Goal: Task Accomplishment & Management: Use online tool/utility

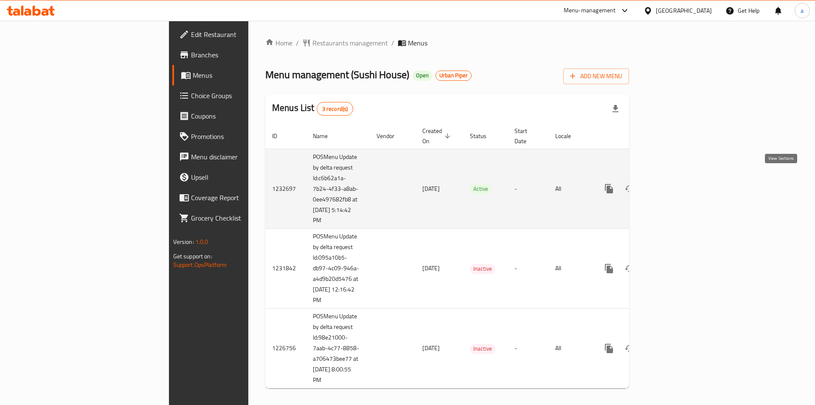
click at [681, 185] on link "enhanced table" at bounding box center [670, 188] width 20 height 20
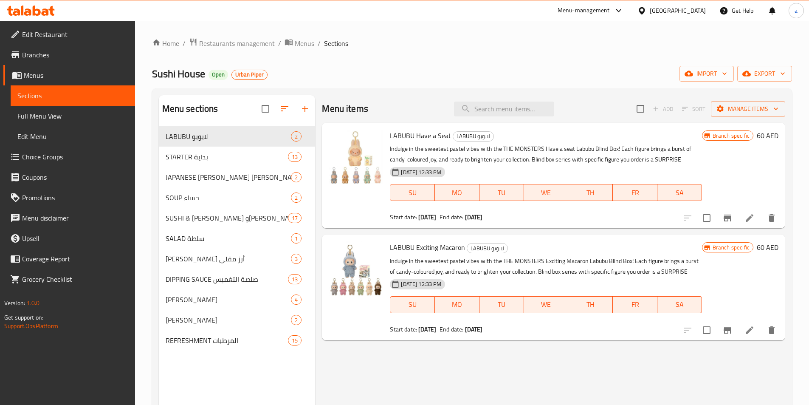
click at [69, 116] on span "Full Menu View" at bounding box center [72, 116] width 111 height 10
click at [77, 116] on span "Full Menu View" at bounding box center [72, 116] width 111 height 10
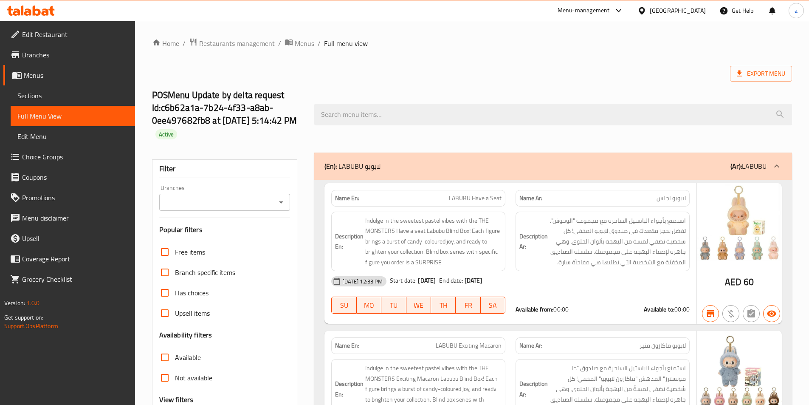
click at [36, 96] on span "Sections" at bounding box center [72, 95] width 111 height 10
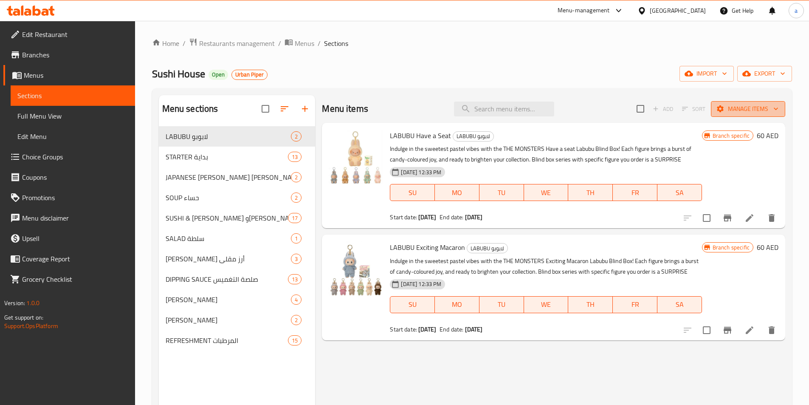
click at [757, 109] on span "Manage items" at bounding box center [748, 109] width 61 height 11
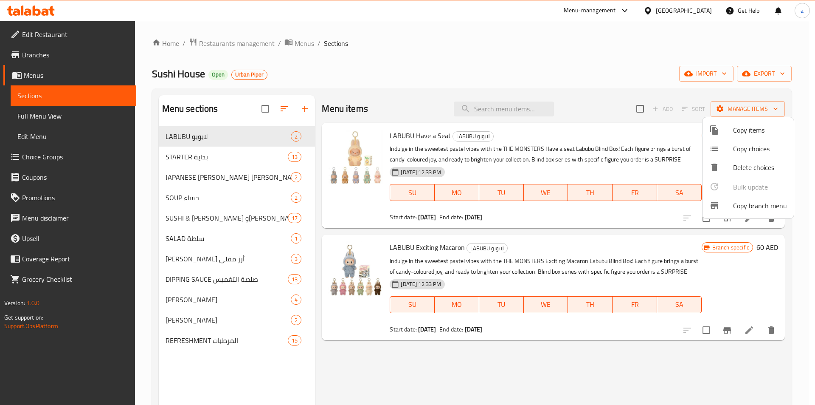
click at [745, 205] on span "Copy branch menu" at bounding box center [760, 205] width 54 height 10
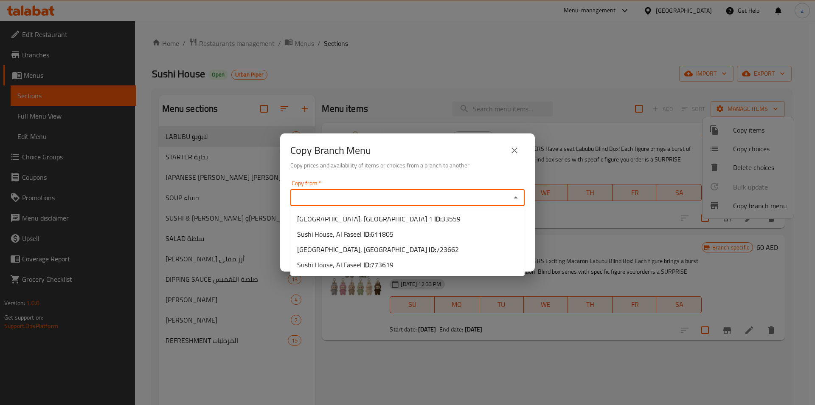
click at [470, 199] on input "Copy from   *" at bounding box center [400, 198] width 215 height 12
paste input "611805"
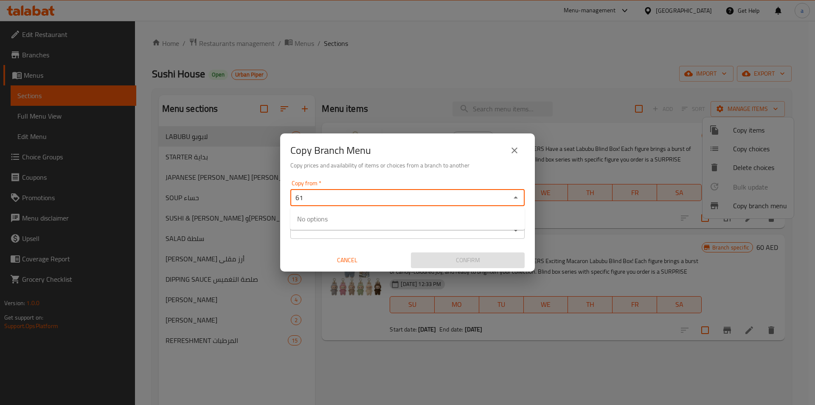
type input "6"
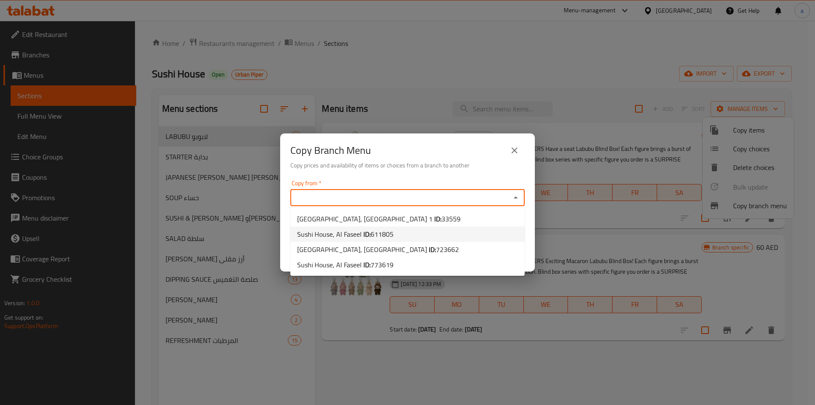
click at [402, 237] on li "Sushi House, Al Faseel ID: 611805" at bounding box center [408, 233] width 234 height 15
type input "Sushi House, Al Faseel"
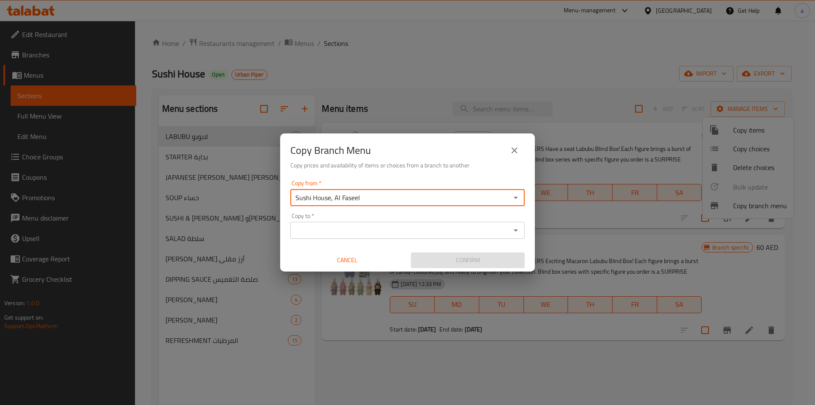
click at [393, 220] on div "Copy to   * Copy to *" at bounding box center [408, 226] width 234 height 26
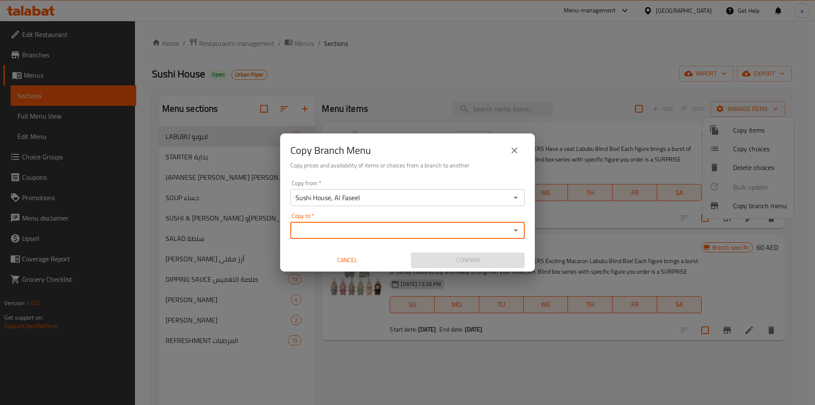
click at [391, 229] on input "Copy to   *" at bounding box center [400, 230] width 215 height 12
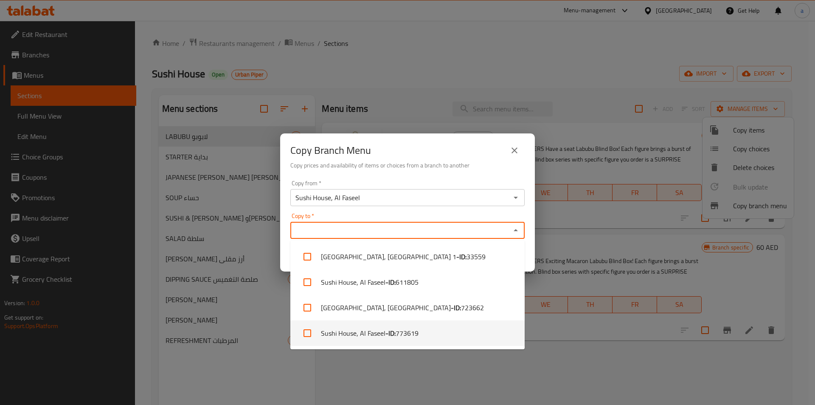
click at [415, 332] on span "773619" at bounding box center [407, 333] width 23 height 10
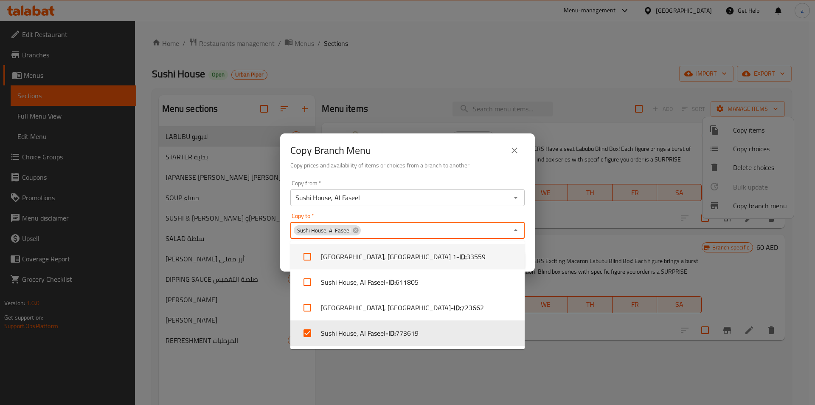
click at [454, 216] on div "Copy to   * Sushi House, Al Faseel Copy to *" at bounding box center [408, 226] width 234 height 26
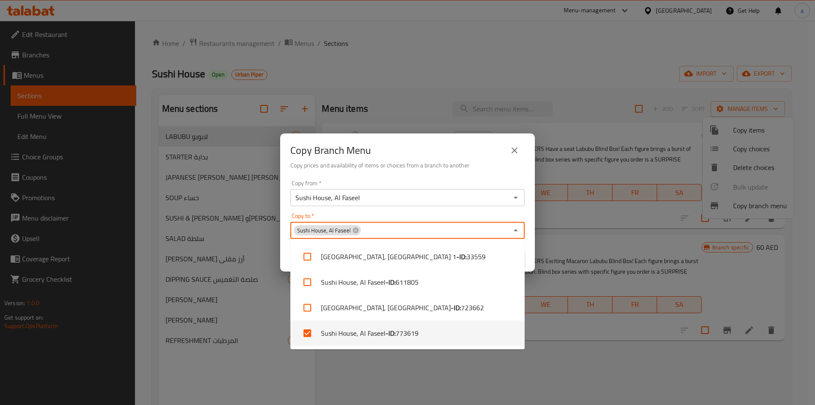
click at [388, 339] on li "Sushi House, Al Faseel - ID: 773619" at bounding box center [408, 332] width 234 height 25
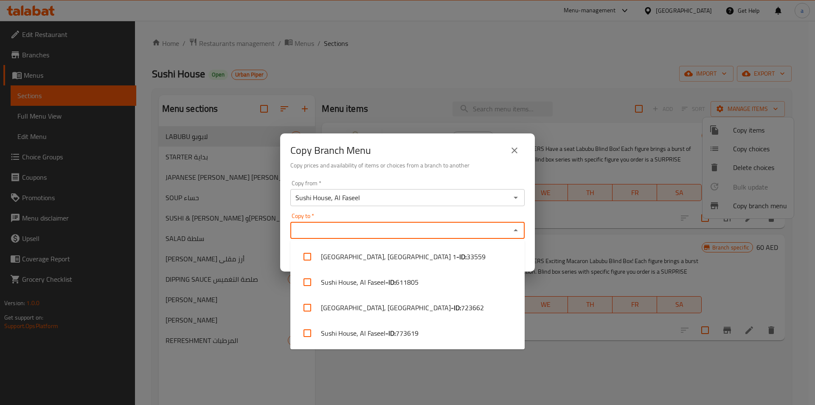
click at [388, 339] on li "Sushi House, Al Faseel - ID: 773619" at bounding box center [408, 332] width 234 height 25
checkbox input "true"
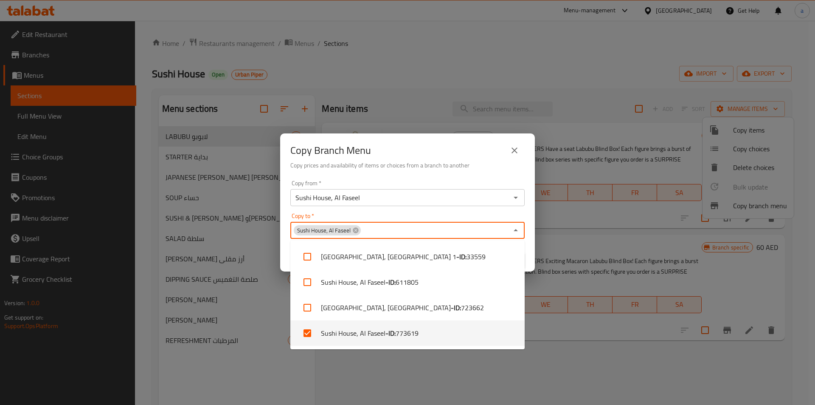
click at [384, 371] on div "Copy Branch Menu Copy prices and availability of items or choices from a branch…" at bounding box center [407, 202] width 815 height 405
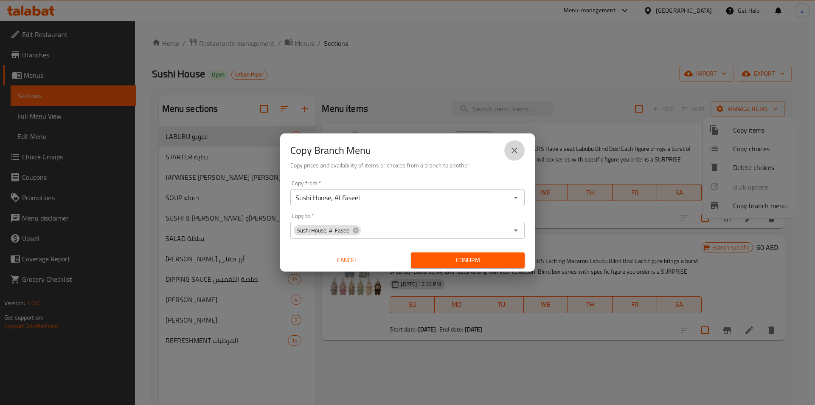
click at [511, 148] on icon "close" at bounding box center [515, 150] width 10 height 10
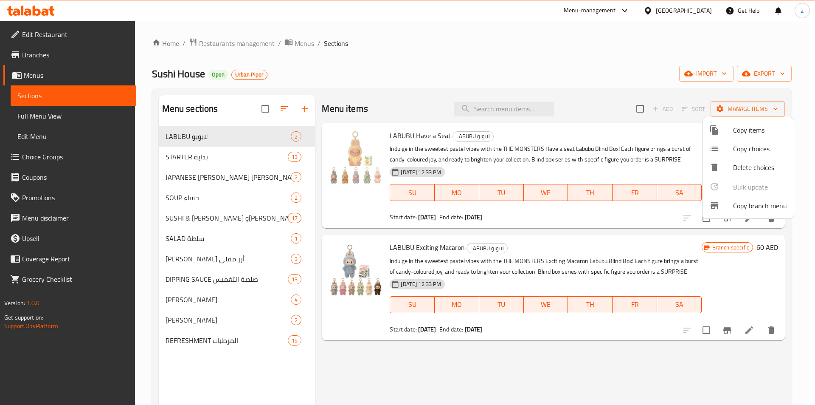
click at [51, 77] on div at bounding box center [407, 202] width 815 height 405
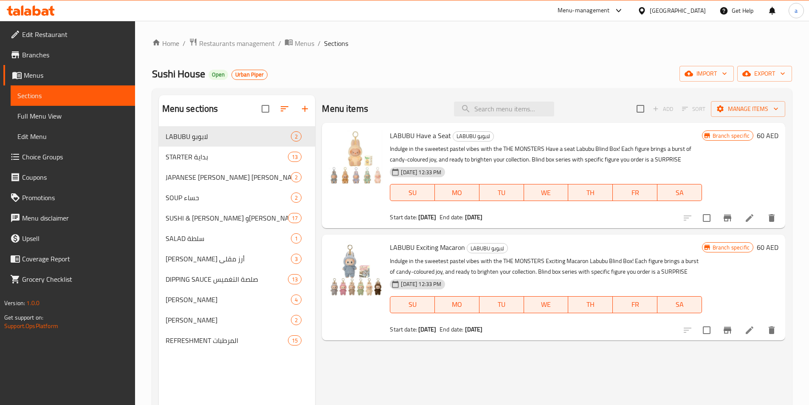
click at [51, 77] on span "Menus" at bounding box center [76, 75] width 104 height 10
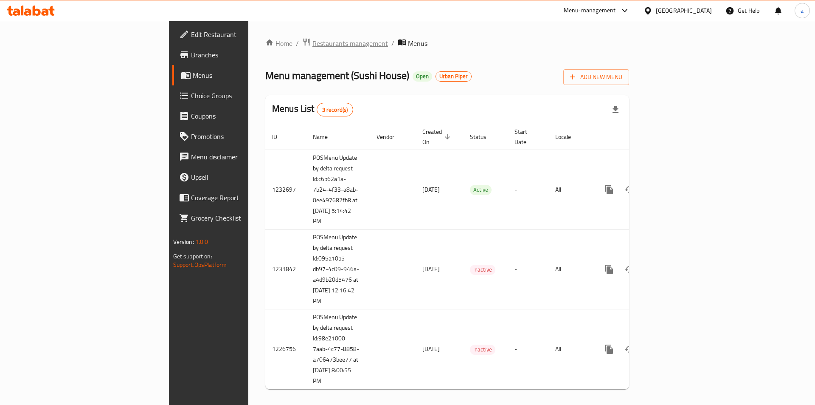
click at [313, 47] on span "Restaurants management" at bounding box center [351, 43] width 76 height 10
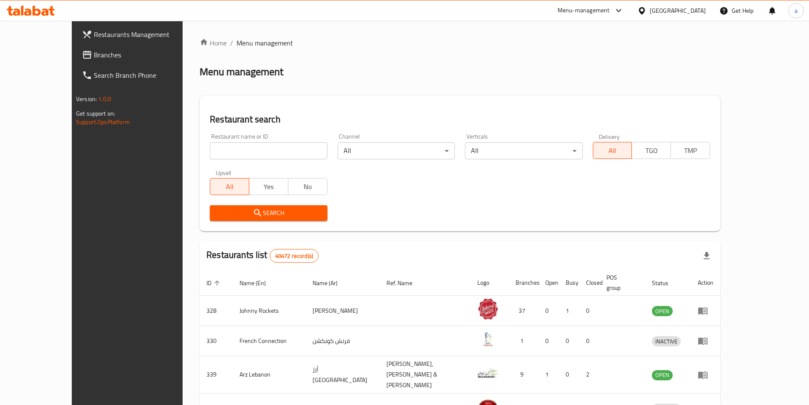
click at [94, 51] on span "Branches" at bounding box center [147, 55] width 106 height 10
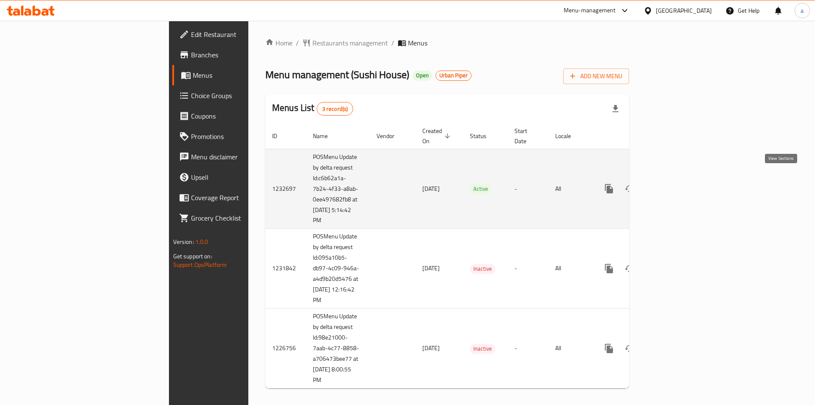
click at [681, 178] on link "enhanced table" at bounding box center [670, 188] width 20 height 20
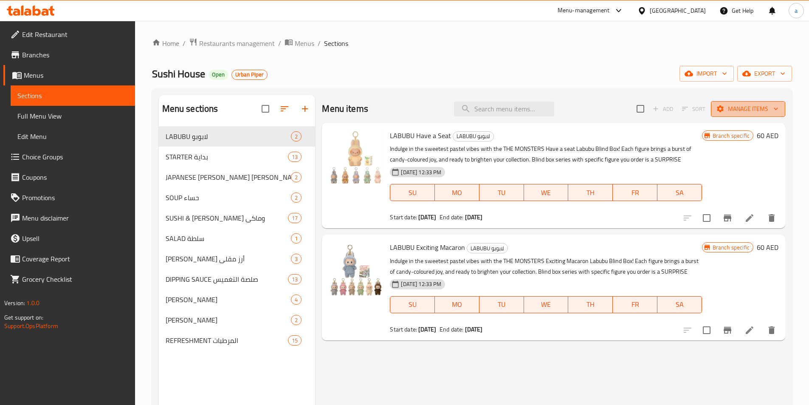
click at [755, 111] on span "Manage items" at bounding box center [748, 109] width 61 height 11
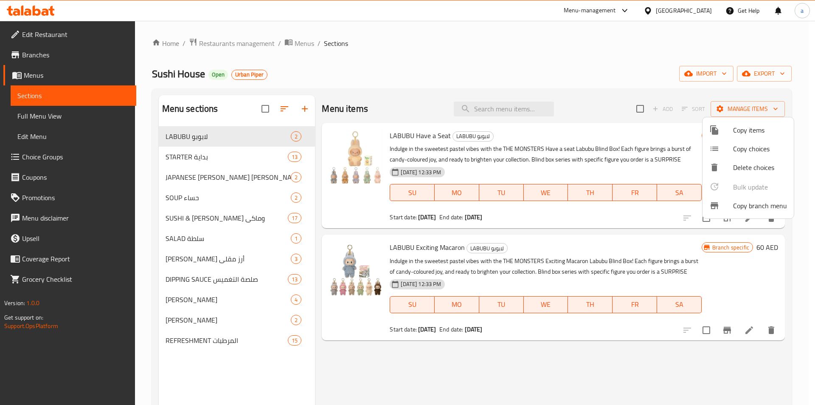
click at [742, 203] on span "Copy branch menu" at bounding box center [760, 205] width 54 height 10
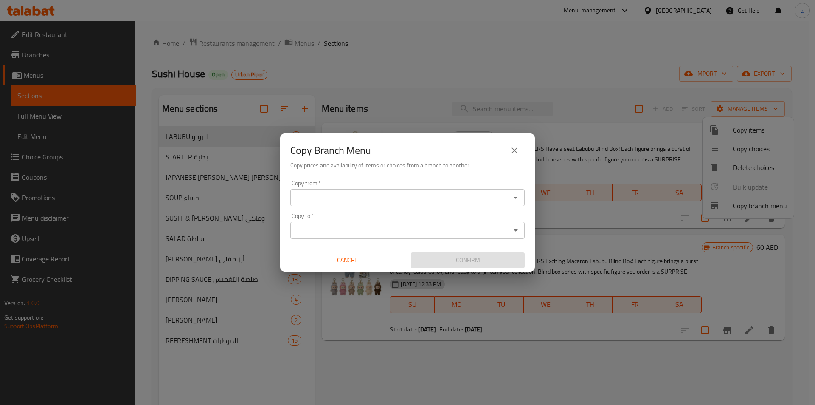
click at [391, 199] on input "Copy from   *" at bounding box center [400, 198] width 215 height 12
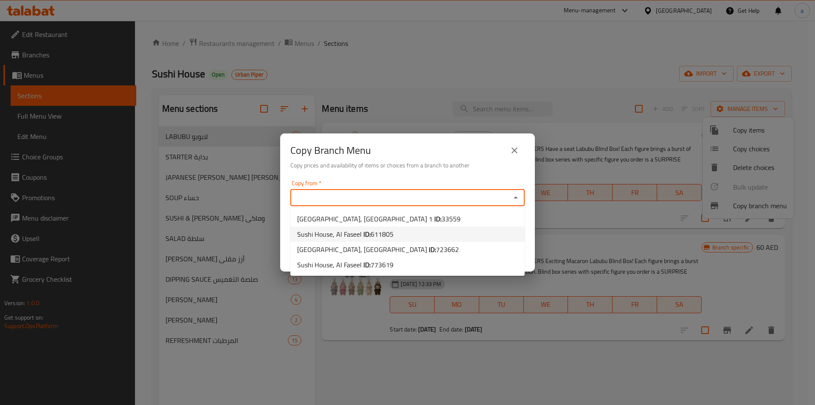
click at [402, 236] on li "Sushi House, Al Faseel ID: 611805" at bounding box center [408, 233] width 234 height 15
type input "Sushi House, Al Faseel"
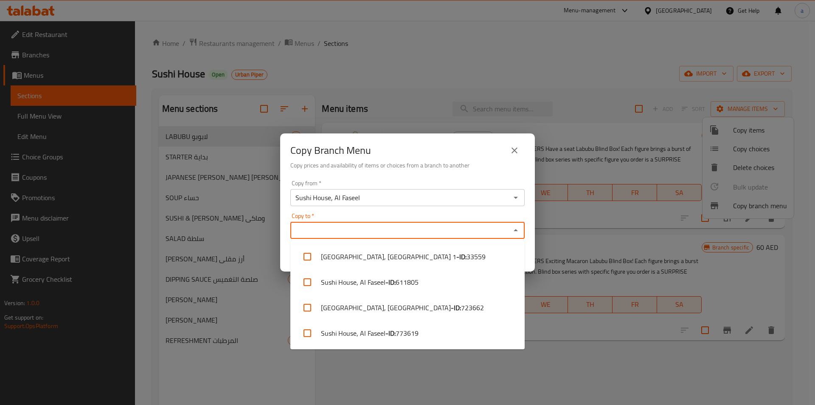
click at [398, 231] on input "Copy to   *" at bounding box center [400, 230] width 215 height 12
click at [401, 330] on span "773619" at bounding box center [407, 333] width 23 height 10
checkbox input "true"
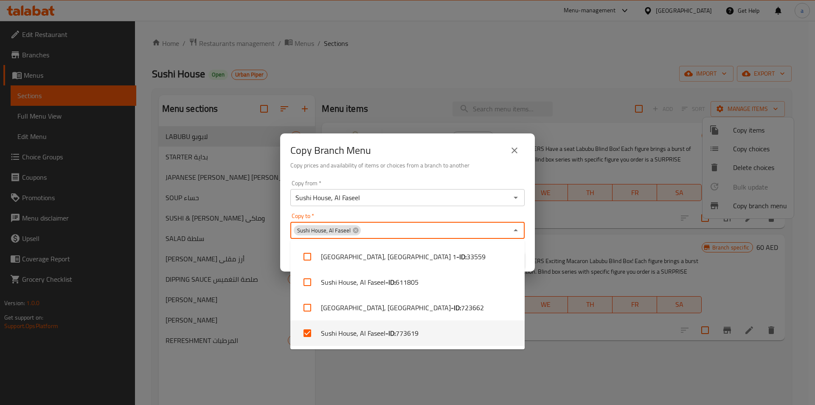
click at [408, 371] on div "Copy Branch Menu Copy prices and availability of items or choices from a branch…" at bounding box center [407, 202] width 815 height 405
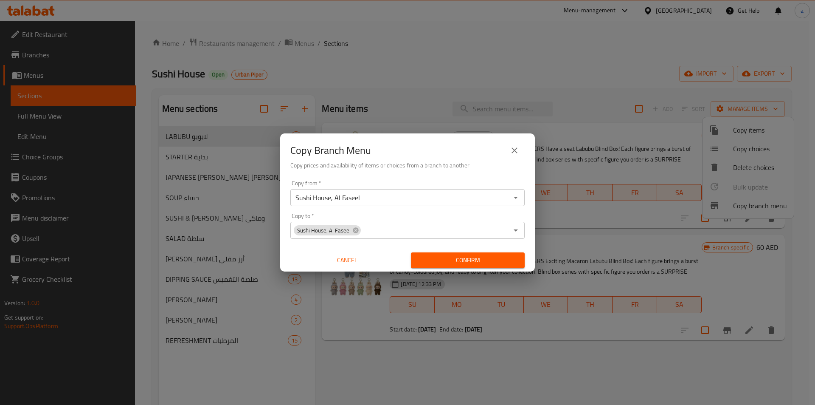
click at [473, 263] on span "Confirm" at bounding box center [468, 260] width 100 height 11
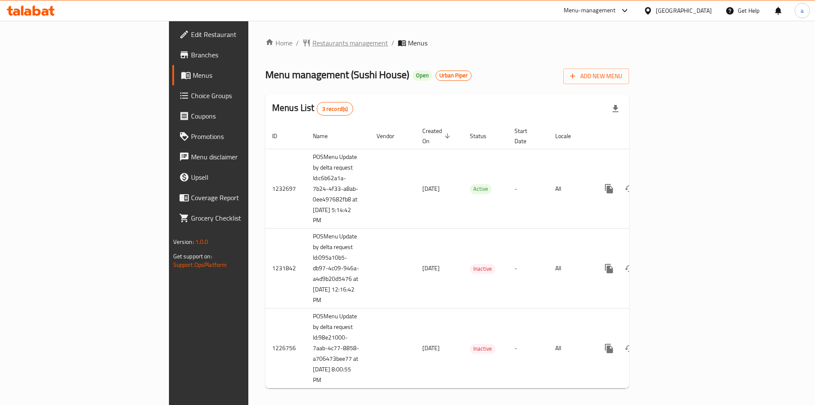
click at [313, 45] on span "Restaurants management" at bounding box center [351, 43] width 76 height 10
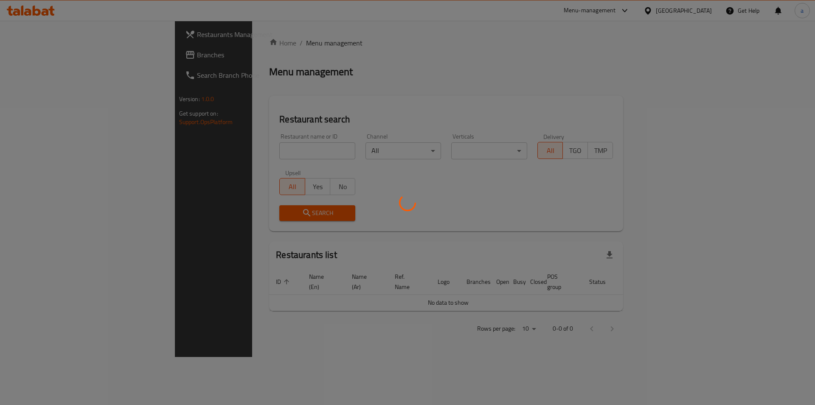
click at [65, 60] on div at bounding box center [407, 202] width 815 height 405
click at [65, 59] on div at bounding box center [407, 202] width 815 height 405
click at [70, 59] on div at bounding box center [407, 202] width 815 height 405
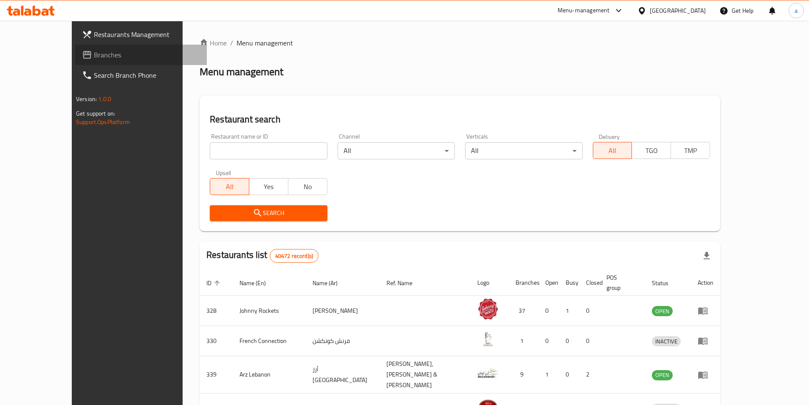
click at [94, 54] on span "Branches" at bounding box center [147, 55] width 106 height 10
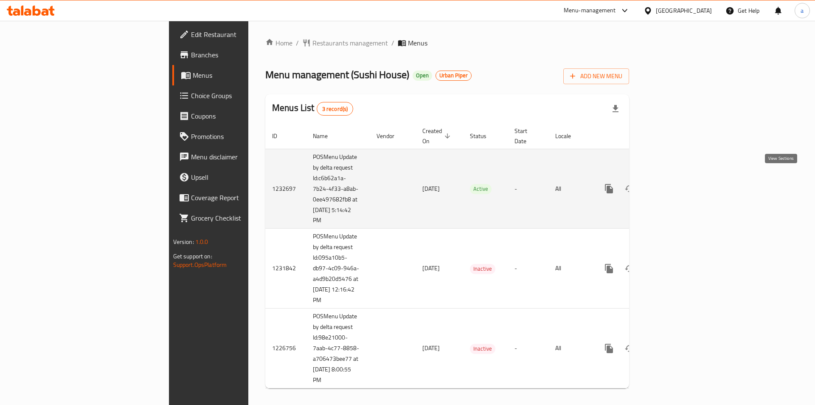
click at [674, 185] on icon "enhanced table" at bounding box center [671, 189] width 8 height 8
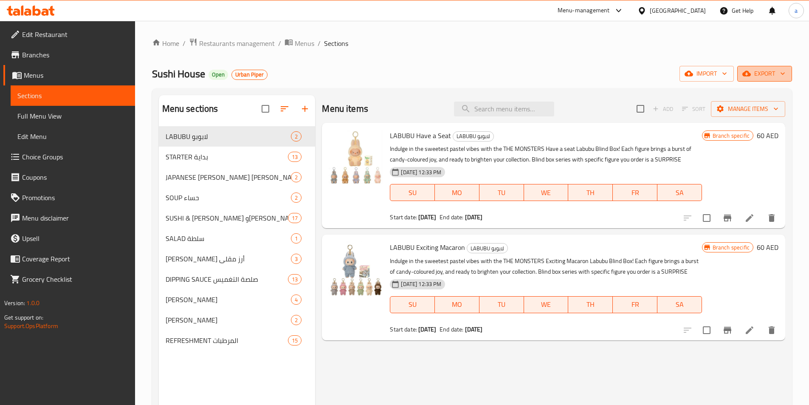
click at [762, 68] on span "export" at bounding box center [764, 73] width 41 height 11
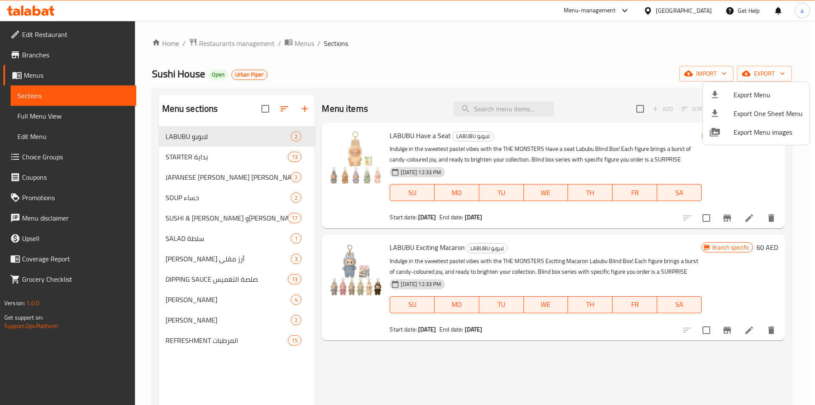
click at [745, 92] on span "Export Menu" at bounding box center [768, 95] width 69 height 10
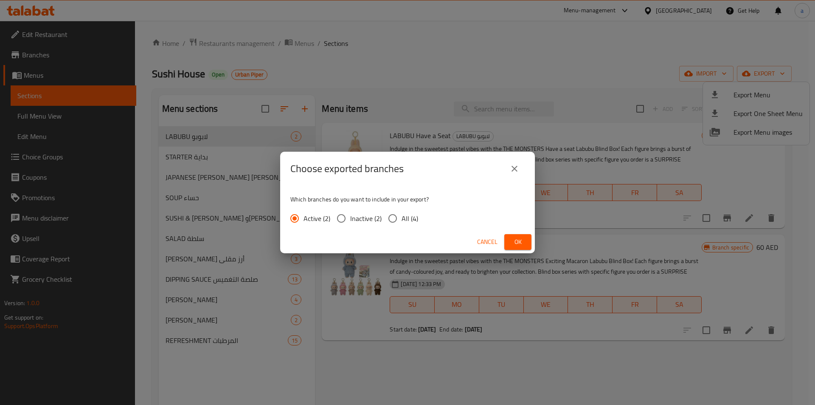
click at [405, 221] on span "All (4)" at bounding box center [410, 218] width 17 height 10
click at [402, 221] on input "All (4)" at bounding box center [393, 218] width 18 height 18
radio input "true"
click at [520, 246] on span "Ok" at bounding box center [518, 242] width 14 height 11
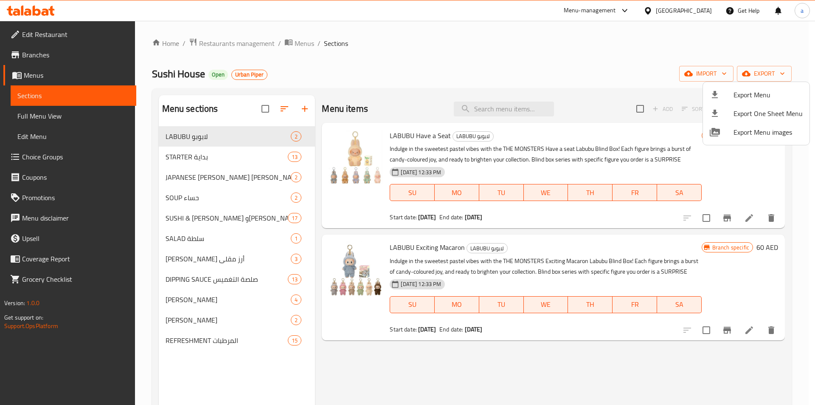
click at [45, 118] on div at bounding box center [407, 202] width 815 height 405
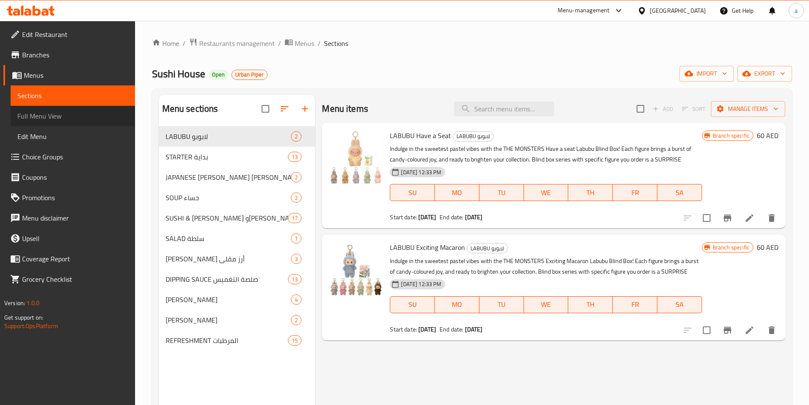
click at [45, 118] on span "Full Menu View" at bounding box center [72, 116] width 111 height 10
click at [59, 117] on span "Full Menu View" at bounding box center [72, 116] width 111 height 10
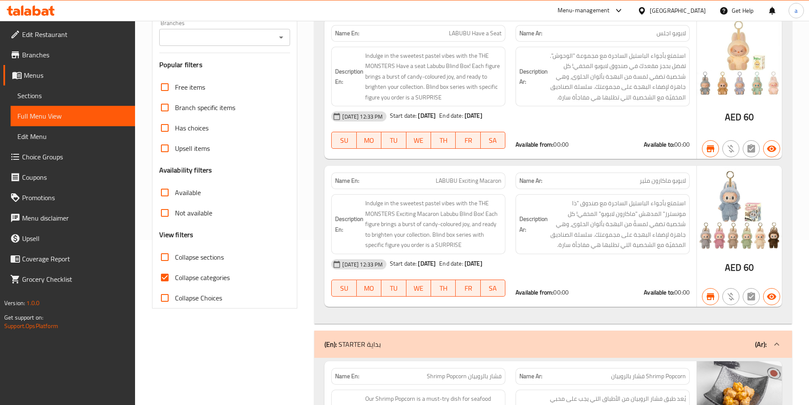
scroll to position [212, 0]
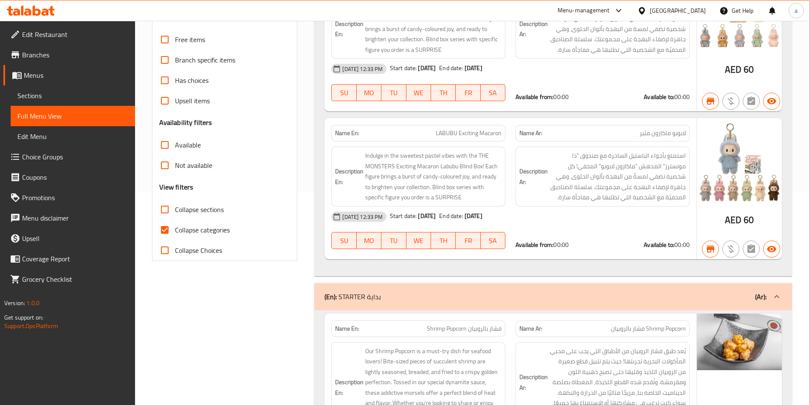
click at [168, 230] on input "Collapse categories" at bounding box center [165, 230] width 20 height 20
checkbox input "false"
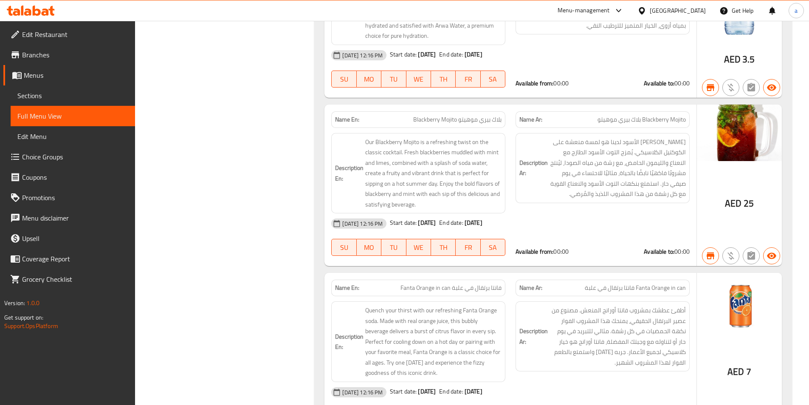
scroll to position [42263, 0]
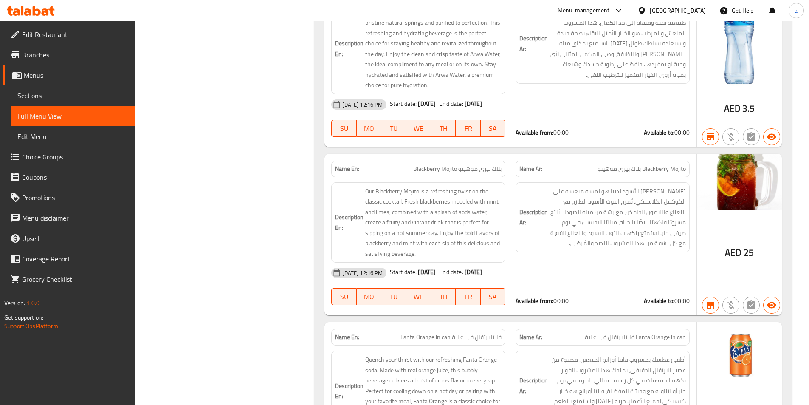
click at [47, 53] on span "Branches" at bounding box center [75, 55] width 106 height 10
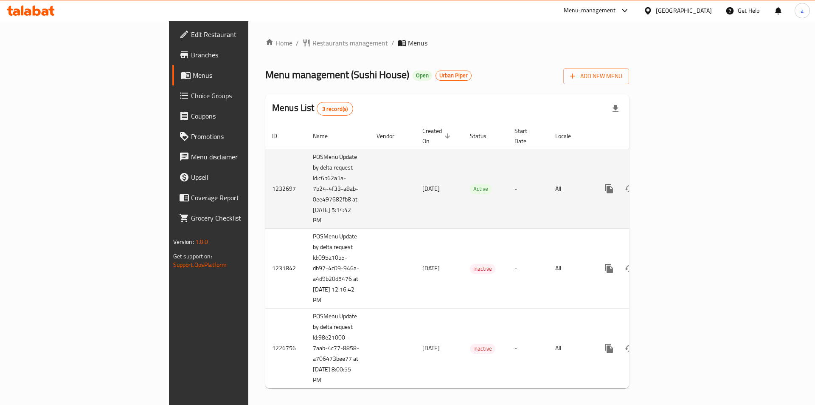
click at [676, 183] on icon "enhanced table" at bounding box center [671, 188] width 10 height 10
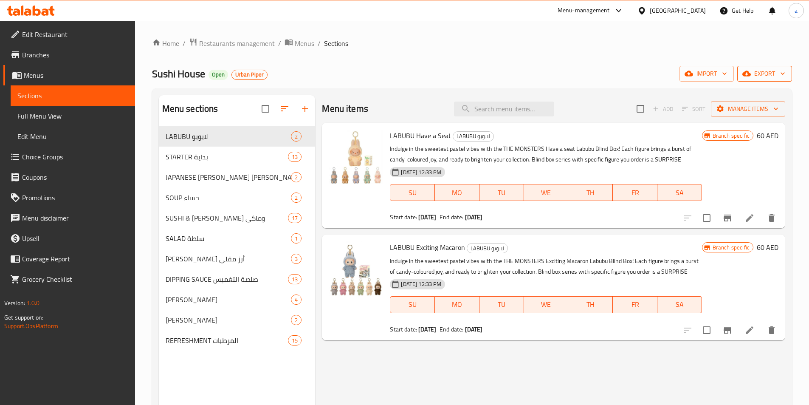
click at [753, 77] on span "export" at bounding box center [764, 73] width 41 height 11
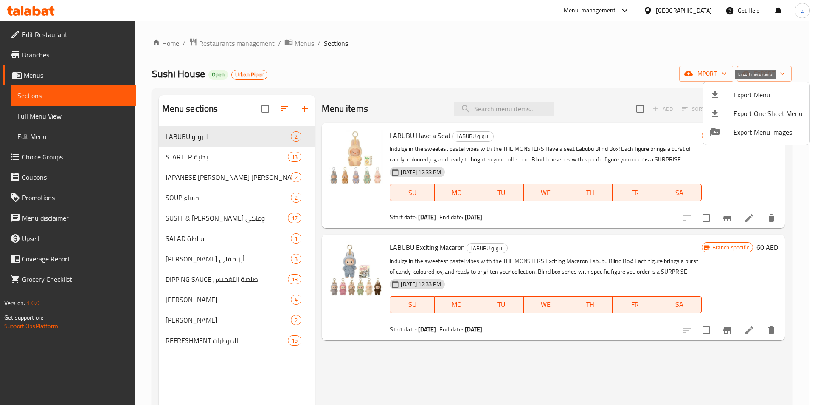
click at [757, 100] on span "Export Menu" at bounding box center [768, 95] width 69 height 10
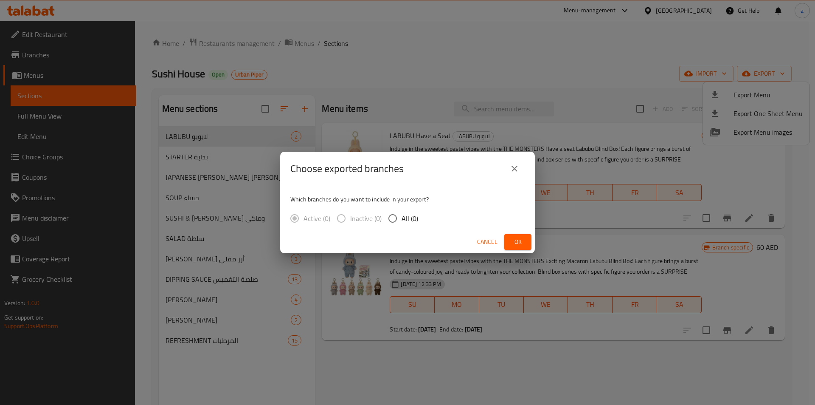
click at [401, 221] on input "All (0)" at bounding box center [393, 218] width 18 height 18
radio input "true"
click at [515, 242] on span "Ok" at bounding box center [518, 242] width 14 height 11
